Goal: Find contact information: Find contact information

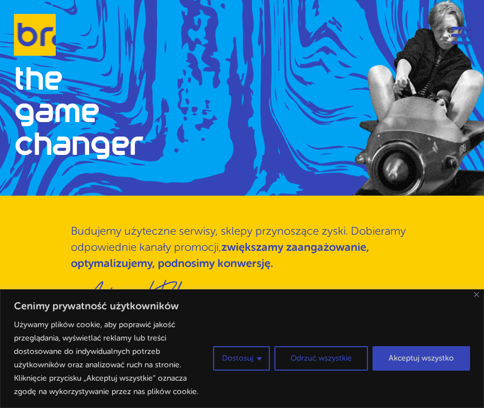
click at [457, 31] on button "Navigation" at bounding box center [460, 35] width 19 height 18
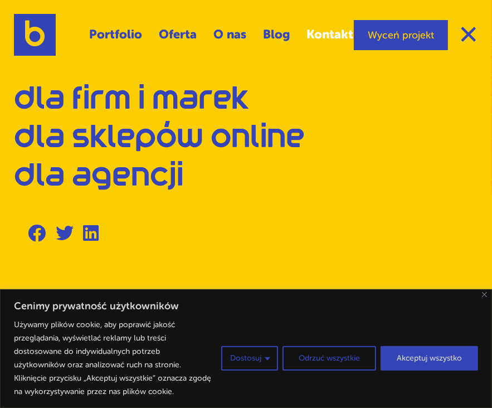
click at [322, 31] on link "Kontakt" at bounding box center [330, 35] width 47 height 25
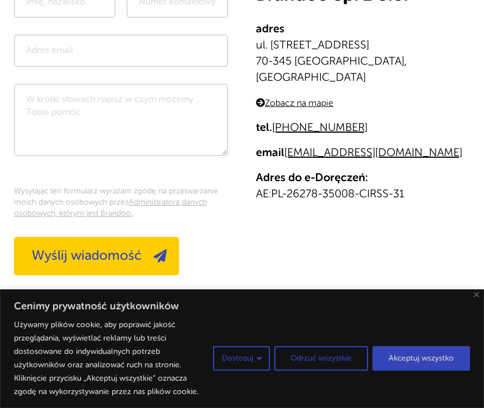
scroll to position [279, 0]
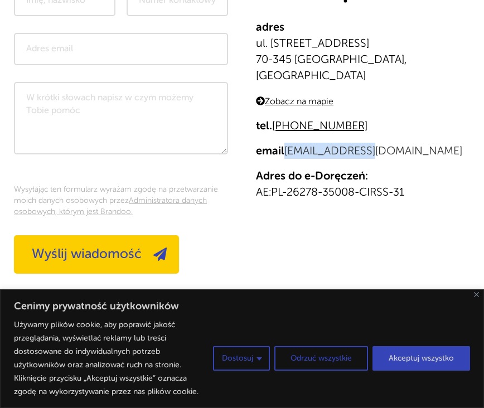
drag, startPoint x: 382, startPoint y: 134, endPoint x: 286, endPoint y: 138, distance: 95.4
click at [286, 143] on p "email [EMAIL_ADDRESS][DOMAIN_NAME]" at bounding box center [363, 151] width 214 height 16
copy link "[EMAIL_ADDRESS][DOMAIN_NAME]"
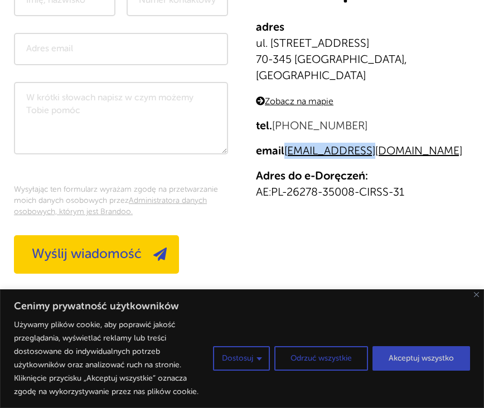
drag, startPoint x: 371, startPoint y: 110, endPoint x: 281, endPoint y: 108, distance: 89.8
click at [281, 118] on p "tel. [PHONE_NUMBER]" at bounding box center [363, 126] width 214 height 16
copy link "48 531 993 900"
